Goal: Ask a question: Seek information or help from site administrators or community

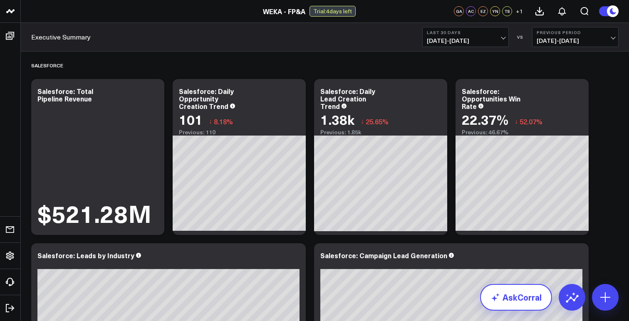
click at [510, 304] on link "AskCorral" at bounding box center [516, 297] width 72 height 27
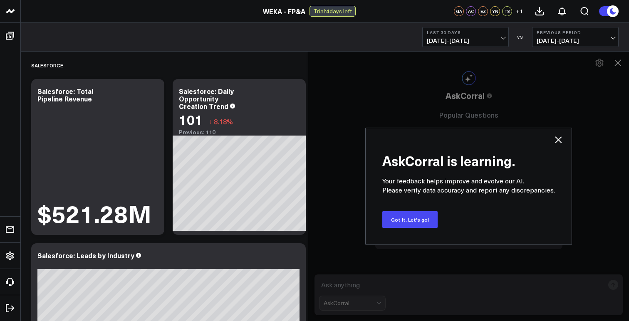
click at [557, 139] on icon at bounding box center [558, 140] width 7 height 7
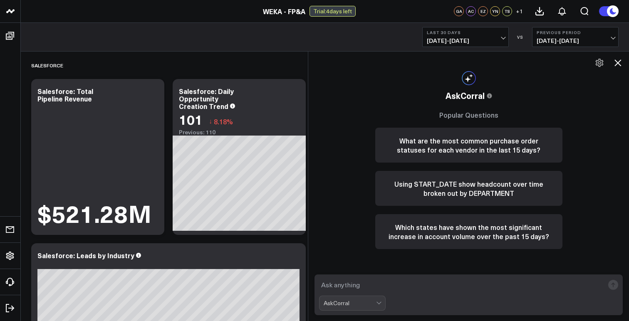
click at [422, 285] on textarea at bounding box center [461, 285] width 285 height 15
type textarea "what is the [PERSON_NAME] of [DATE]"
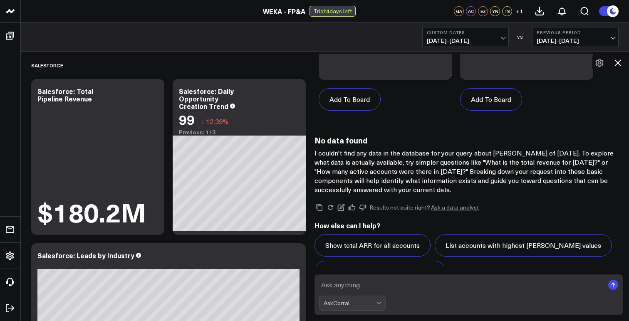
scroll to position [664, 0]
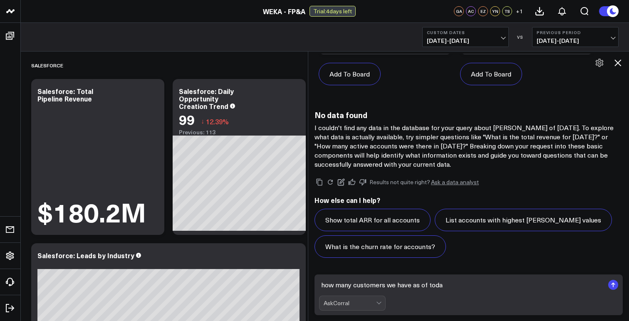
type textarea "how many customers we have as of [DATE]"
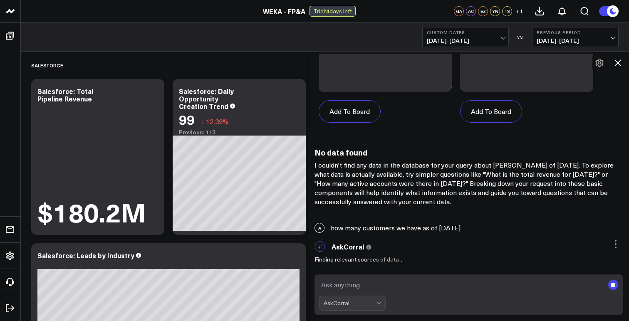
scroll to position [627, 0]
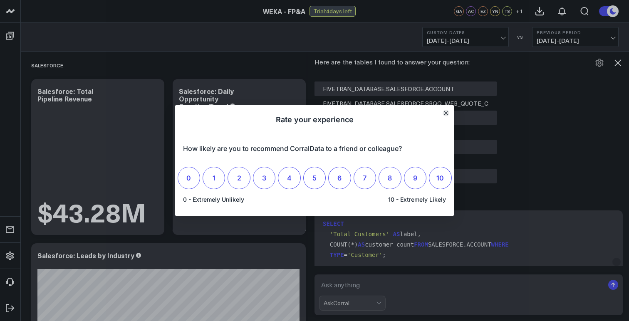
click at [445, 112] on icon "Close" at bounding box center [446, 113] width 4 height 4
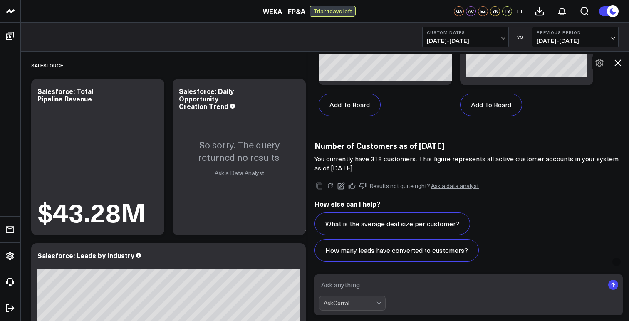
scroll to position [1485, 0]
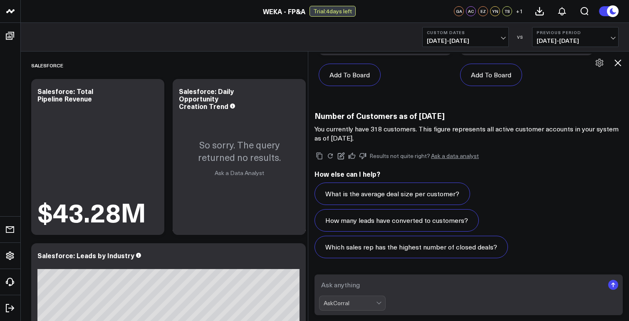
click at [547, 286] on textarea at bounding box center [461, 285] width 285 height 15
type textarea "how many customers we have at parent level"
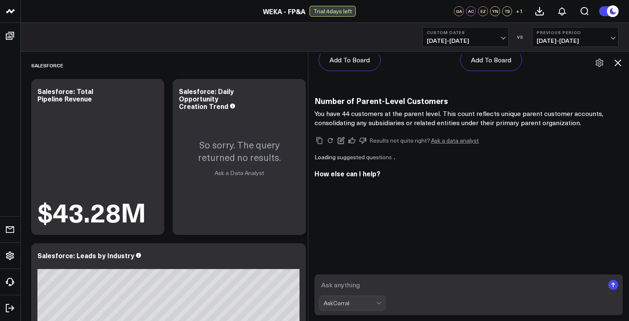
scroll to position [2250, 0]
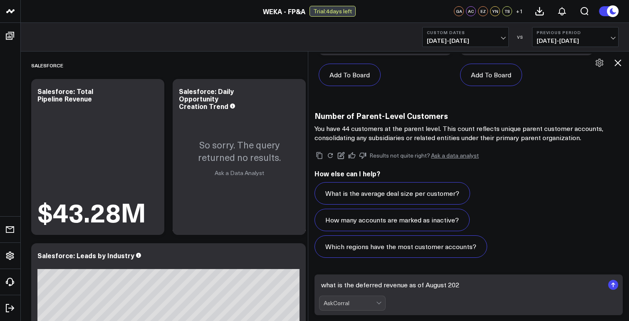
type textarea "what is the deferred revenue as of [DATE]"
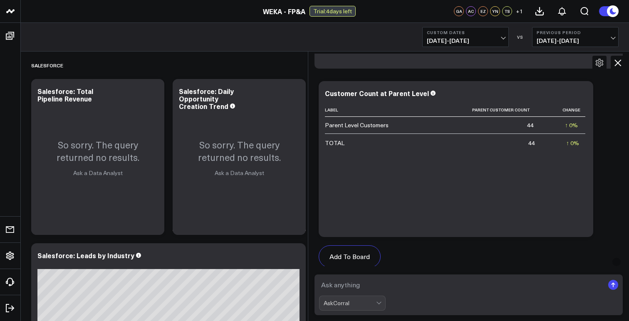
scroll to position [1865, 0]
